Goal: Transaction & Acquisition: Purchase product/service

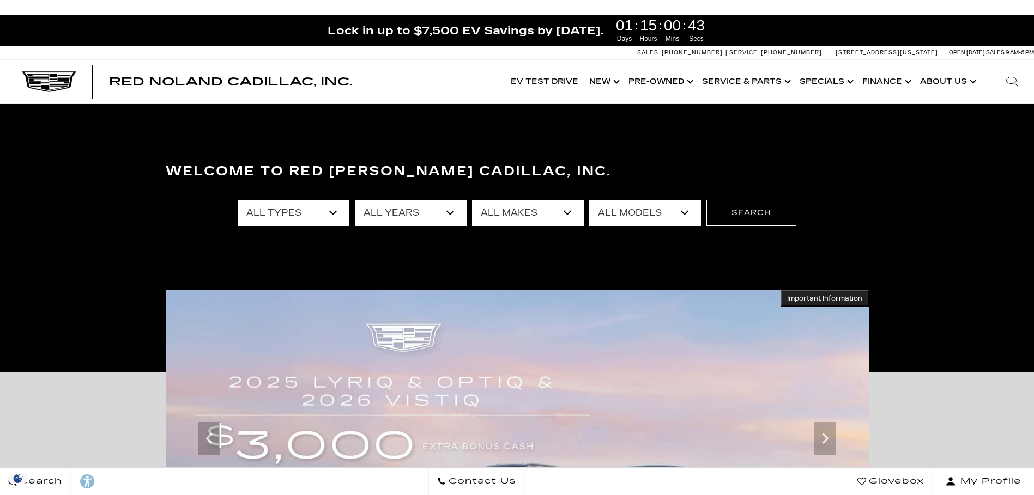
drag, startPoint x: 0, startPoint y: 0, endPoint x: 331, endPoint y: 211, distance: 392.3
click at [331, 211] on select "All Types New Used Certified Used Demo" at bounding box center [294, 213] width 112 height 26
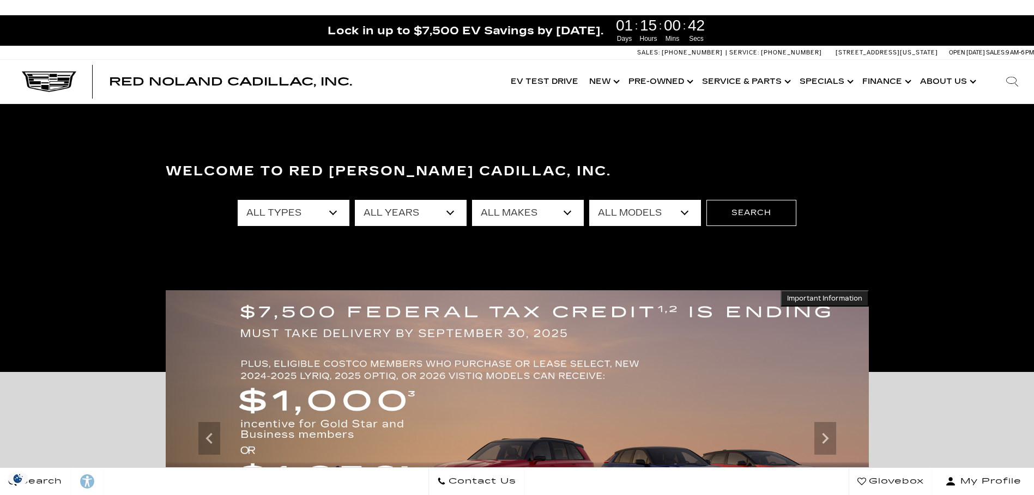
select select "New"
click at [238, 200] on select "All Types New Used Certified Used Demo" at bounding box center [294, 213] width 112 height 26
select select "2025"
click at [355, 200] on select "All Years 2026 2025 2024" at bounding box center [411, 213] width 112 height 26
click at [496, 207] on select "All Makes Cadillac" at bounding box center [528, 213] width 112 height 26
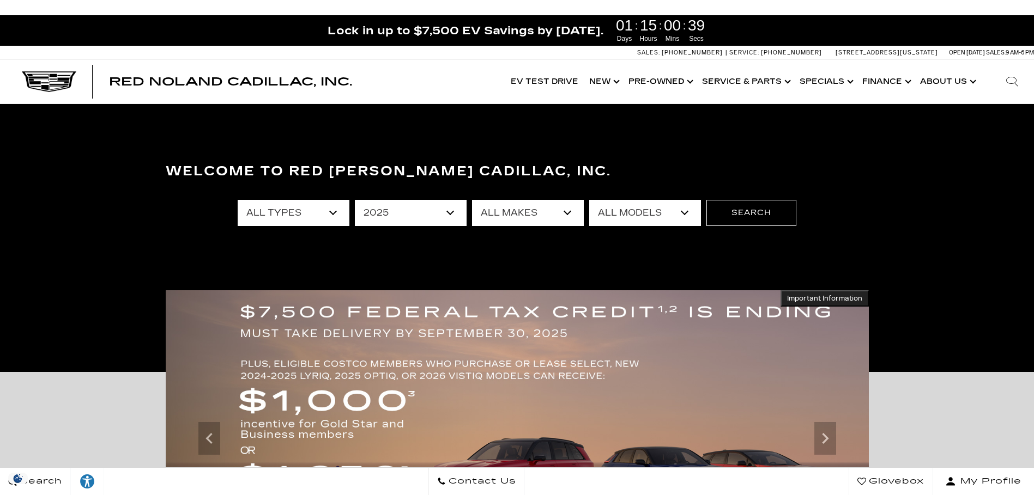
select select "Cadillac"
click at [472, 200] on select "All Makes Cadillac" at bounding box center [528, 213] width 112 height 26
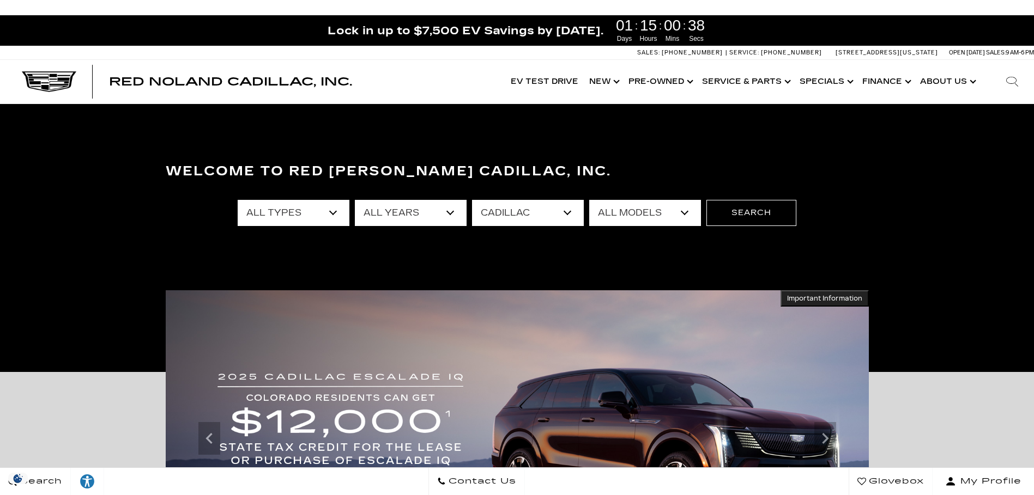
click at [653, 220] on select "All Models CT4 Escalade Escalade ESV ESCALADE IQ LYRIQ OPTIQ XT5 XT6" at bounding box center [645, 213] width 112 height 26
select select "OPTIQ"
click at [589, 200] on select "All Models CT4 Escalade Escalade ESV ESCALADE IQ LYRIQ OPTIQ XT5 XT6" at bounding box center [645, 213] width 112 height 26
click at [767, 219] on button "Search" at bounding box center [751, 213] width 90 height 26
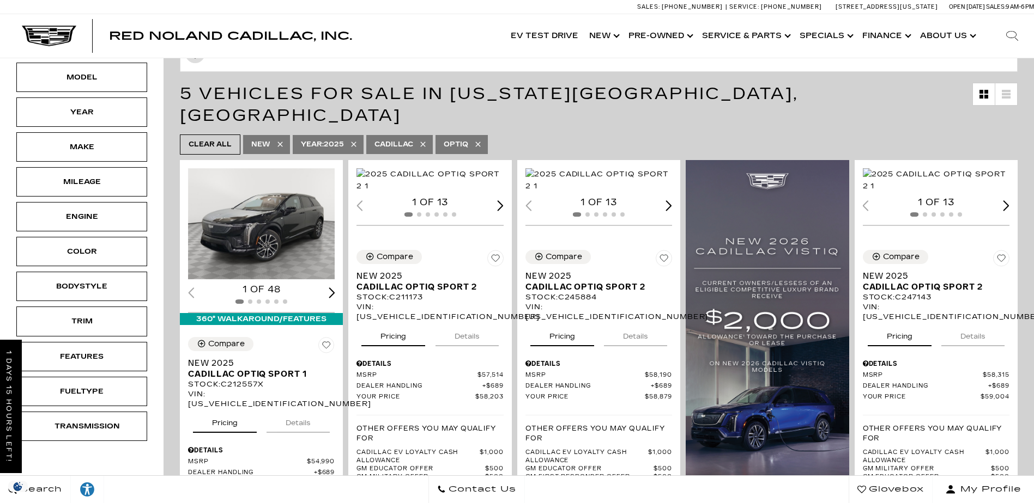
scroll to position [218, 0]
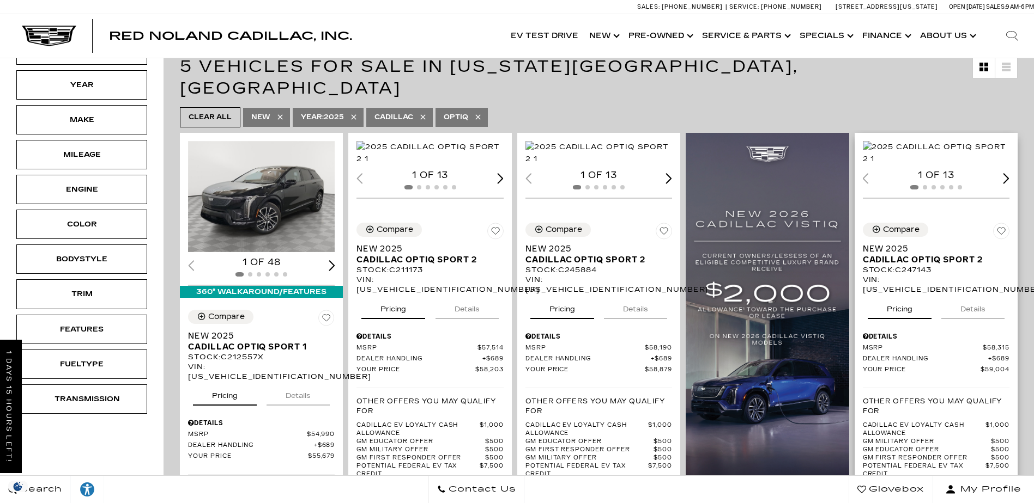
click at [948, 155] on img "1 / 2" at bounding box center [937, 153] width 148 height 24
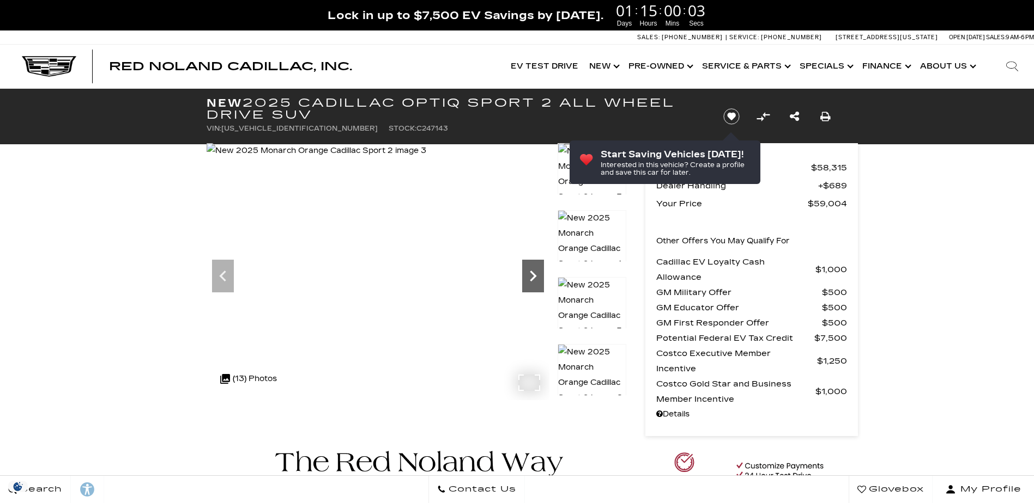
click at [530, 275] on icon "Next" at bounding box center [533, 276] width 22 height 22
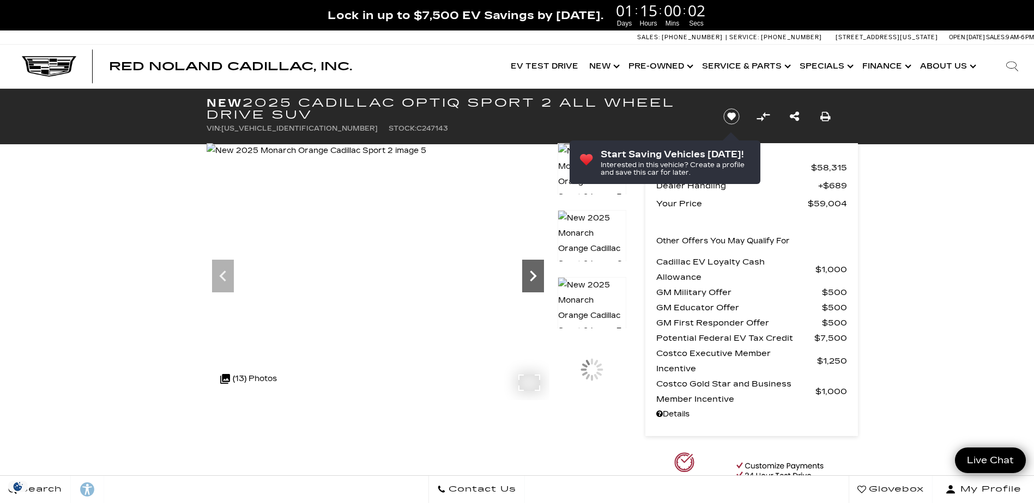
click at [530, 275] on icon "Next" at bounding box center [533, 276] width 22 height 22
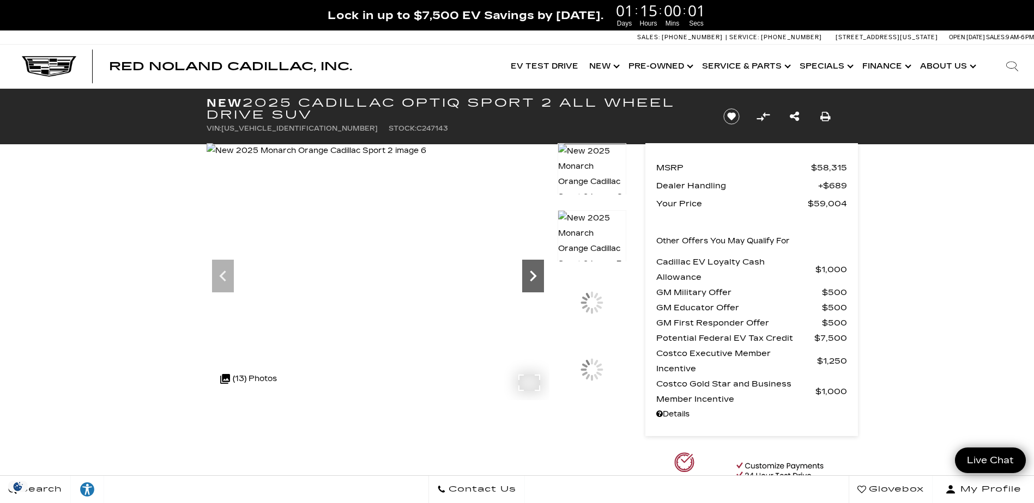
click at [530, 275] on icon "Next" at bounding box center [533, 276] width 22 height 22
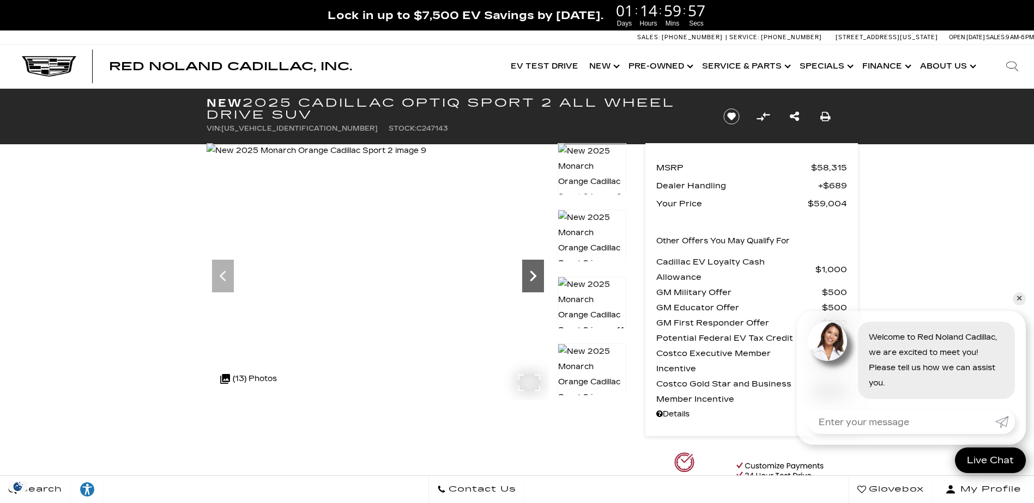
click at [530, 275] on icon "Next" at bounding box center [533, 276] width 22 height 22
click at [222, 273] on icon "Previous" at bounding box center [222, 276] width 7 height 11
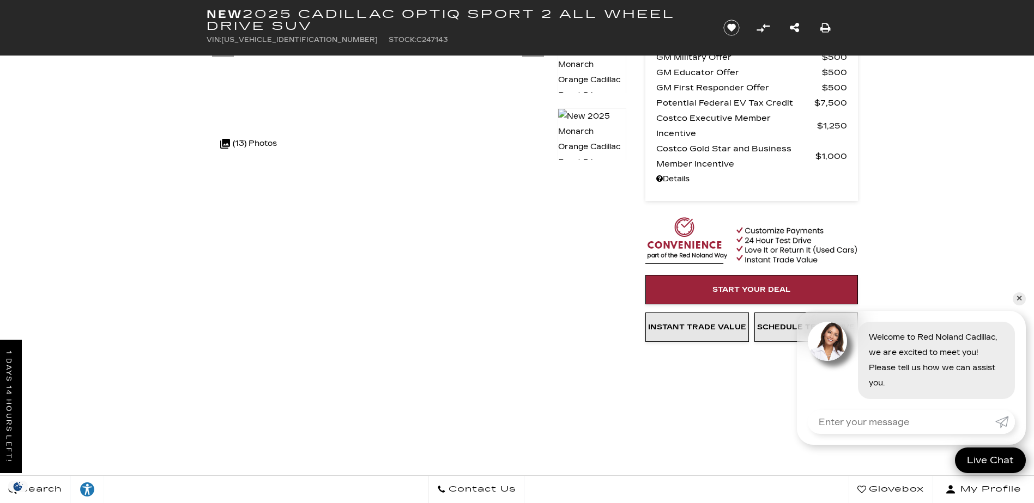
scroll to position [218, 0]
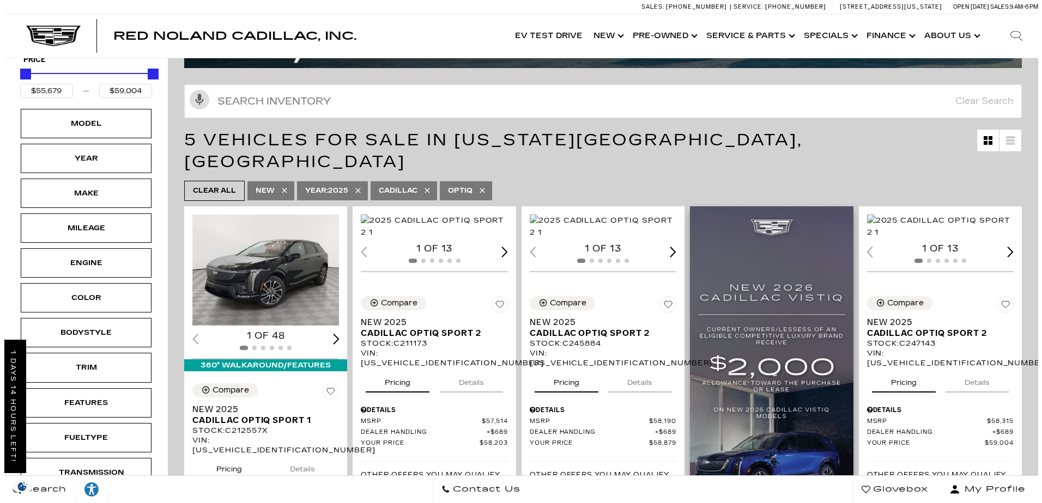
scroll to position [163, 0]
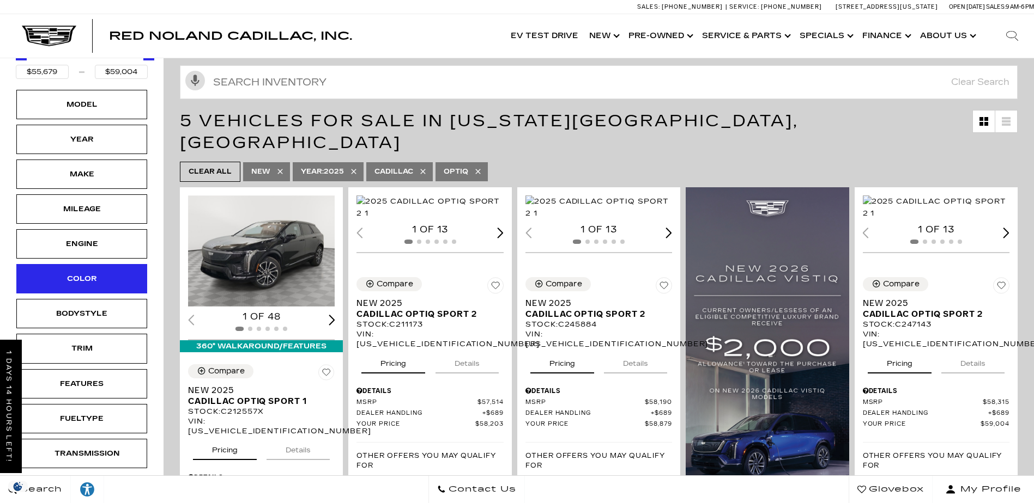
click at [85, 281] on div "Color" at bounding box center [81, 279] width 54 height 12
